Goal: Obtain resource: Download file/media

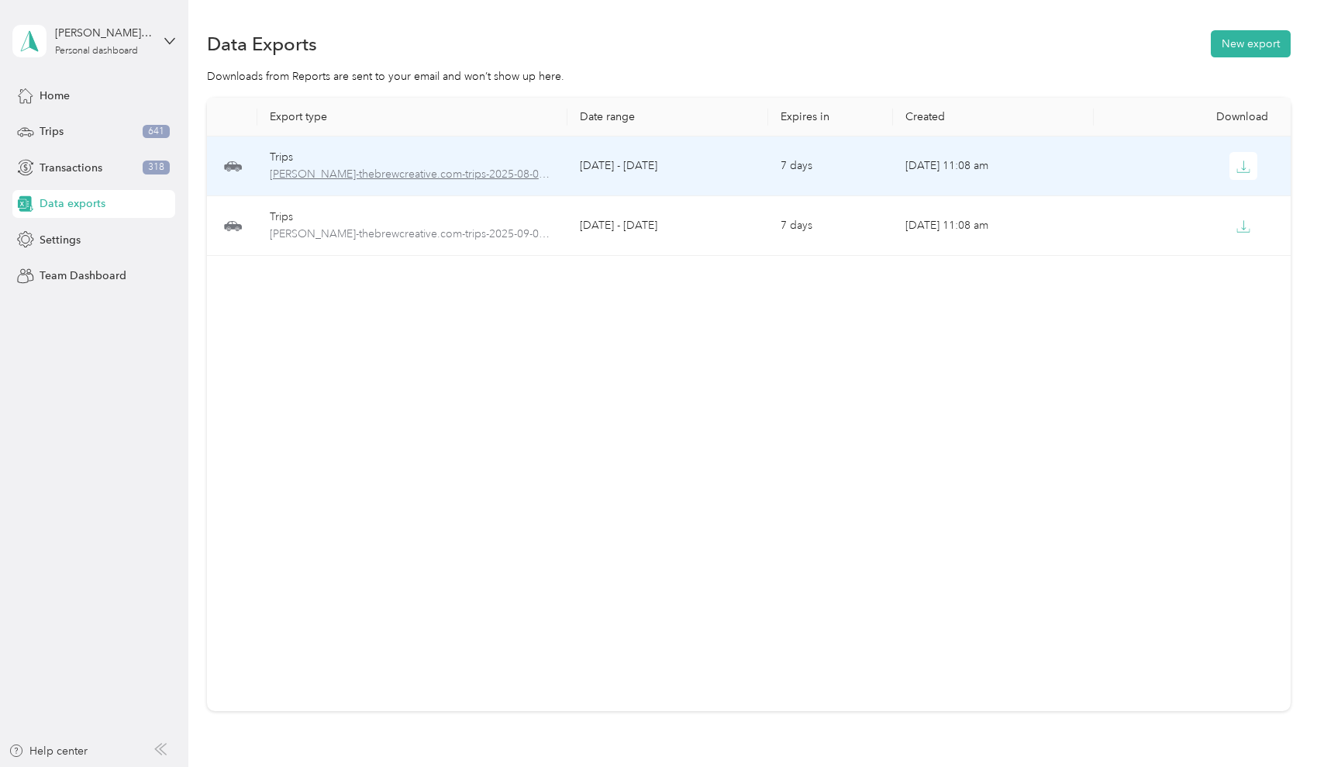
click at [449, 180] on span "[PERSON_NAME]-thebrewcreative.com-trips-2025-08-01-2025-08-31.pdf" at bounding box center [413, 174] width 286 height 17
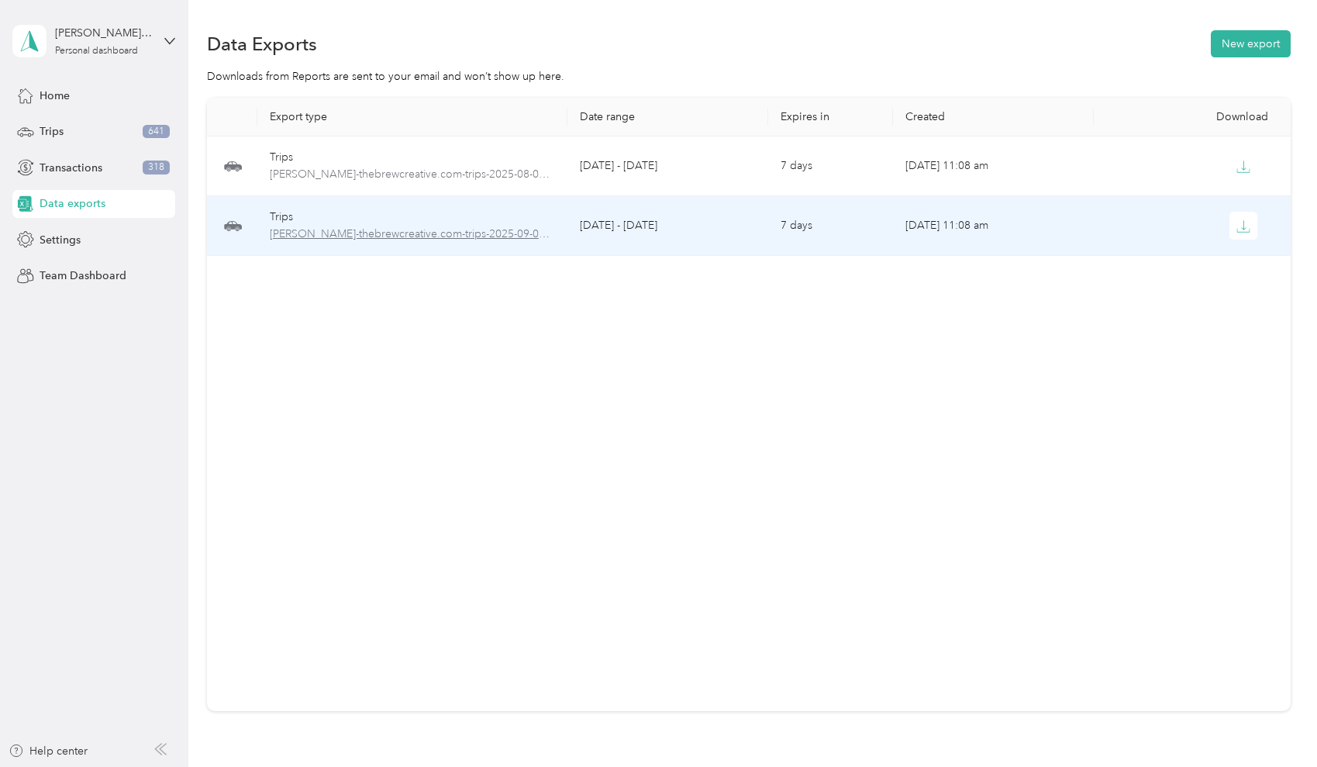
click at [383, 239] on span "[PERSON_NAME]-thebrewcreative.com-trips-2025-09-01-2025-09-03.pdf" at bounding box center [413, 234] width 286 height 17
click at [361, 219] on div "Trips" at bounding box center [413, 217] width 286 height 17
click at [1243, 223] on icon "button" at bounding box center [1243, 226] width 14 height 14
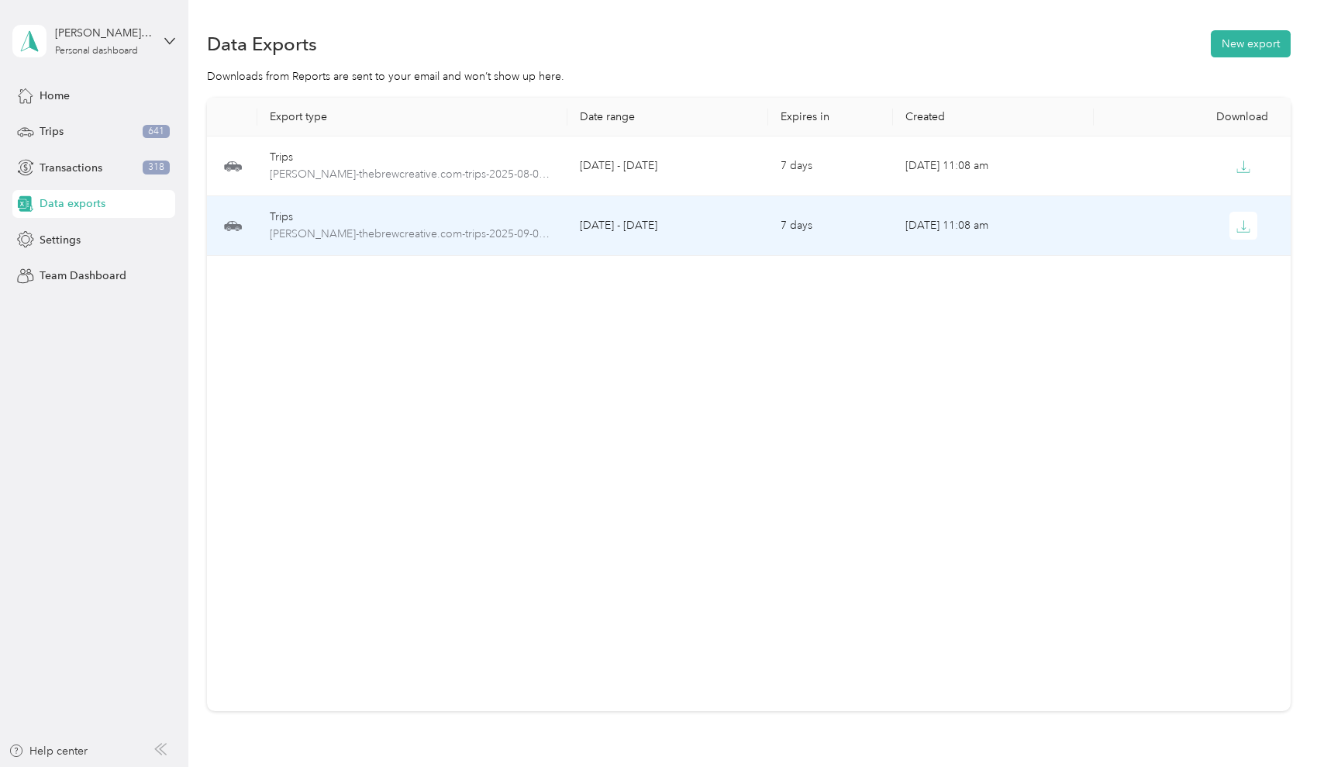
click at [706, 221] on td "[DATE] - [DATE]" at bounding box center [667, 226] width 200 height 60
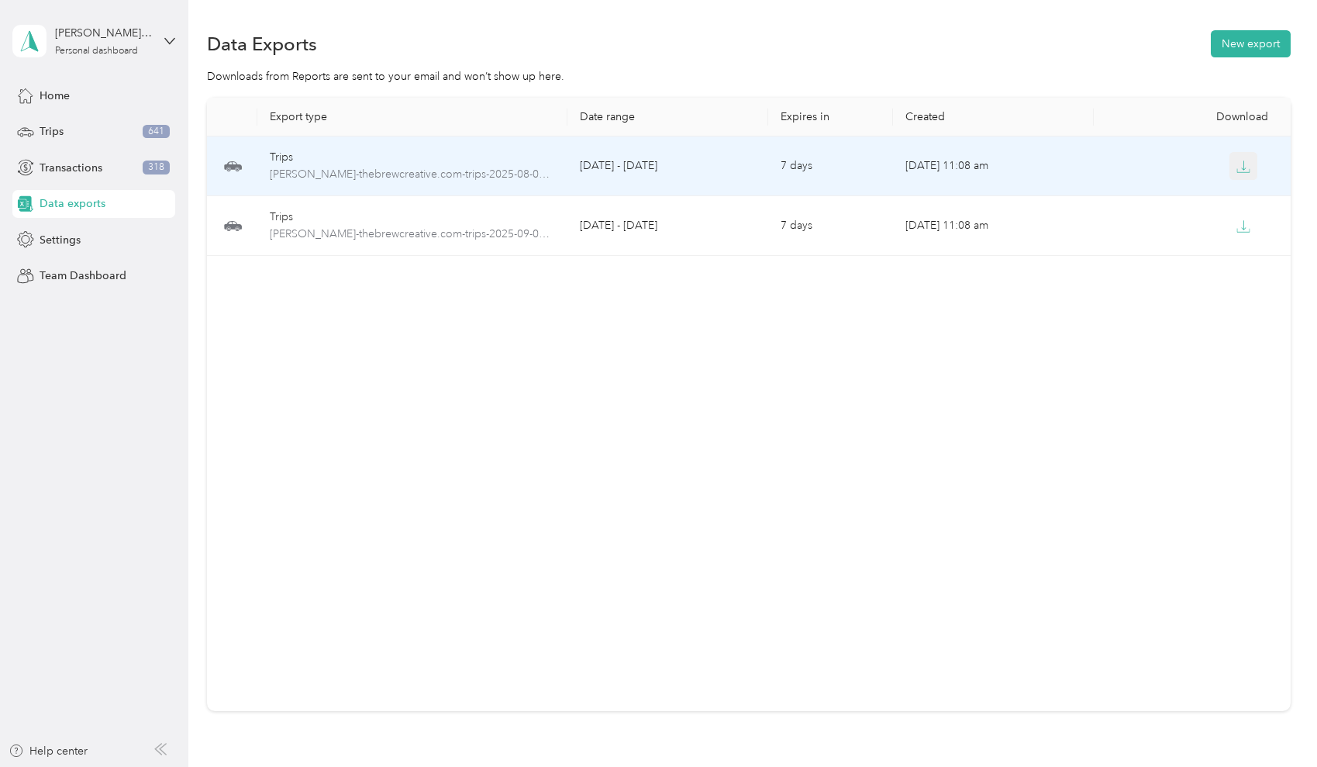
click at [1243, 164] on icon "button" at bounding box center [1243, 167] width 14 height 14
